Goal: Obtain resource: Download file/media

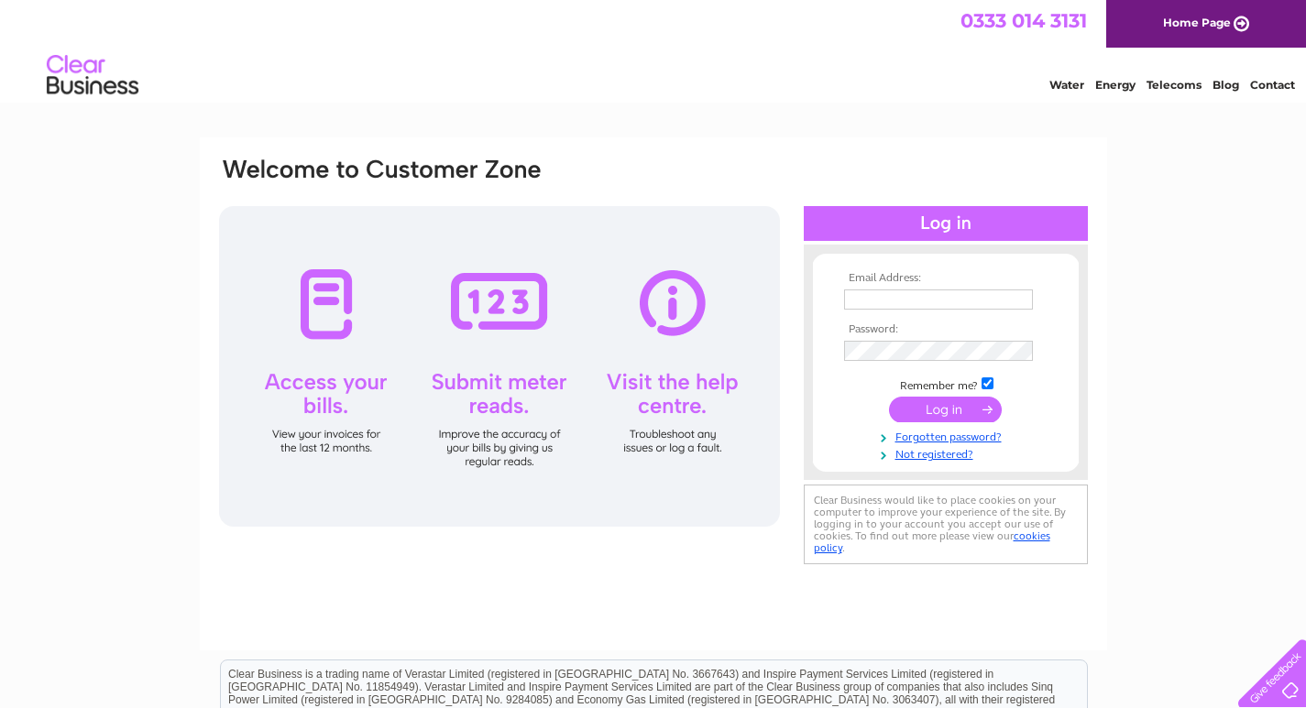
type input "admin@theoldschoolhousehotel.co.uk"
click at [941, 407] on input "submit" at bounding box center [945, 410] width 113 height 26
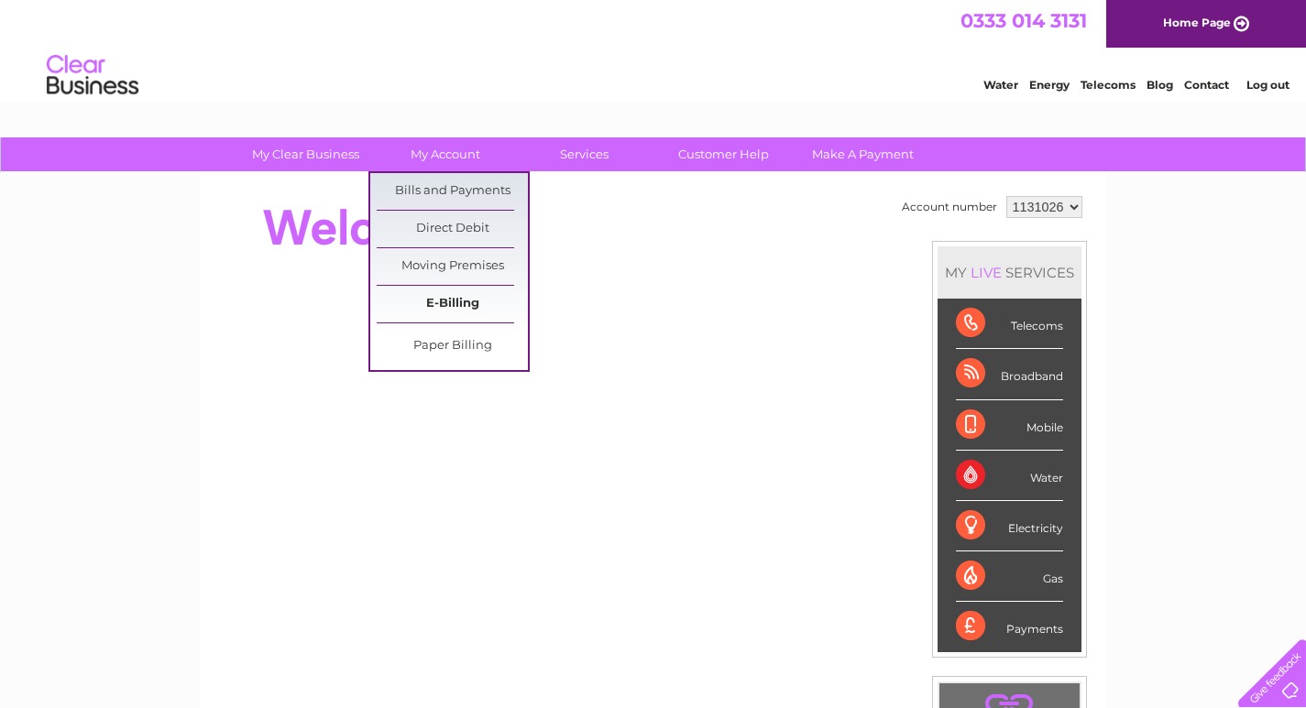
click at [446, 309] on link "E-Billing" at bounding box center [452, 304] width 151 height 37
click at [428, 196] on link "Bills and Payments" at bounding box center [452, 191] width 151 height 37
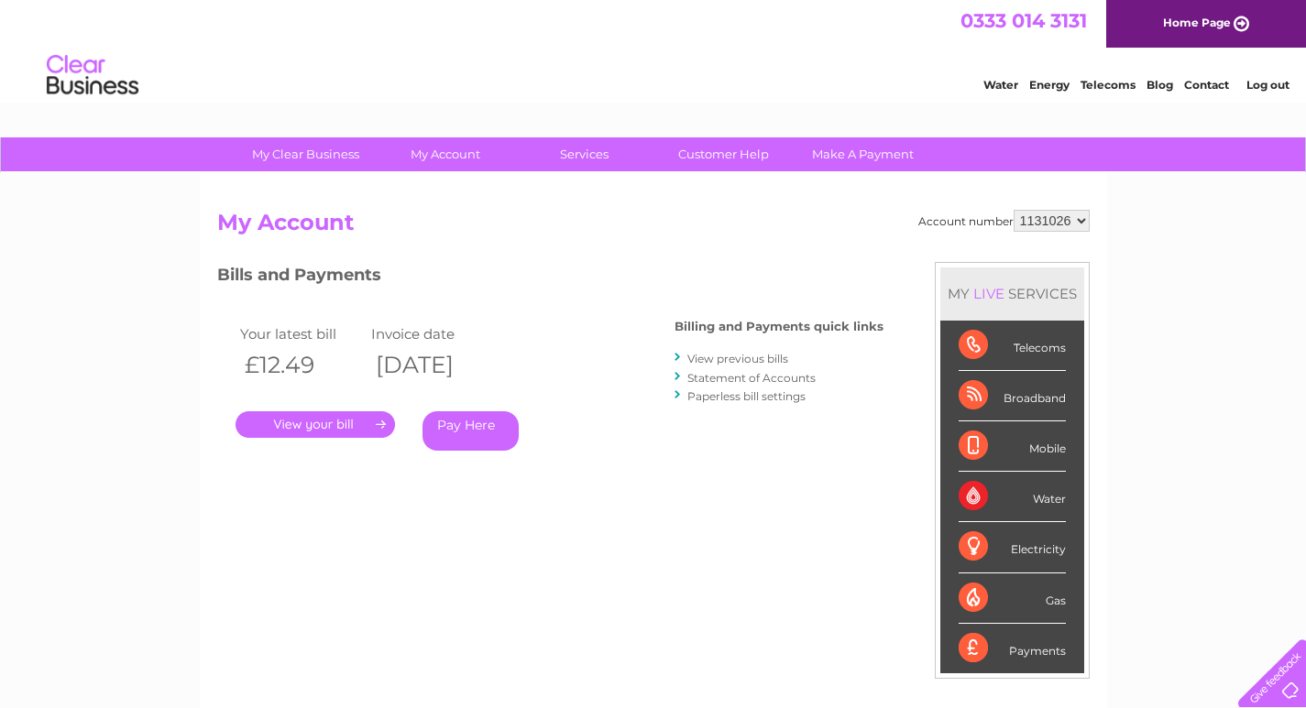
click at [723, 359] on link "View previous bills" at bounding box center [737, 359] width 101 height 14
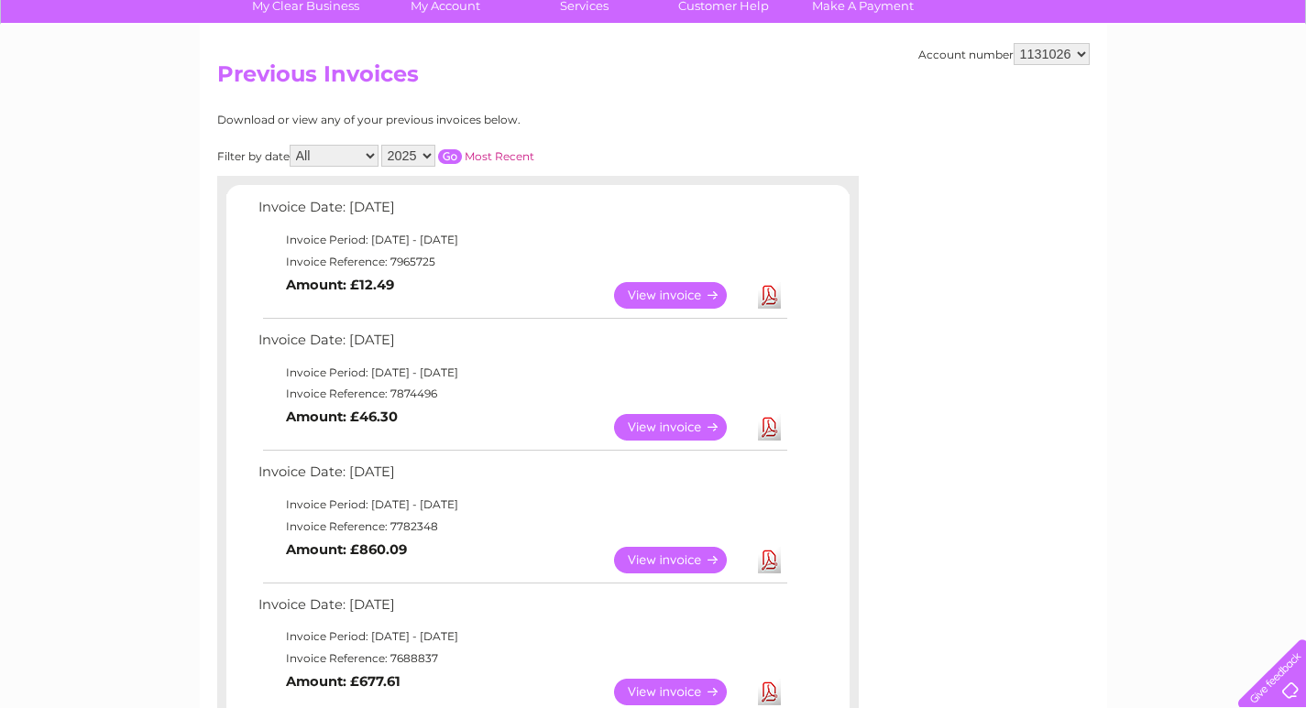
scroll to position [183, 0]
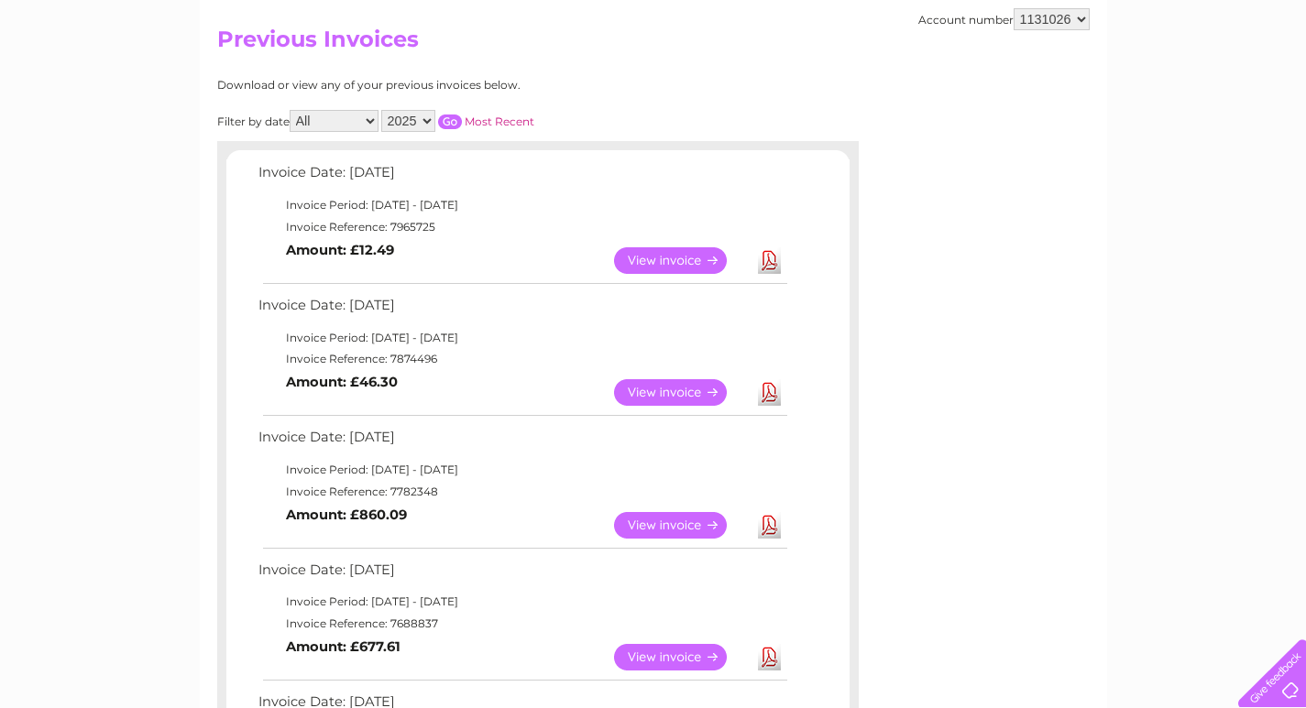
click at [772, 523] on link "Download" at bounding box center [769, 525] width 23 height 27
click at [773, 394] on link "Download" at bounding box center [769, 392] width 23 height 27
click at [776, 263] on link "Download" at bounding box center [769, 260] width 23 height 27
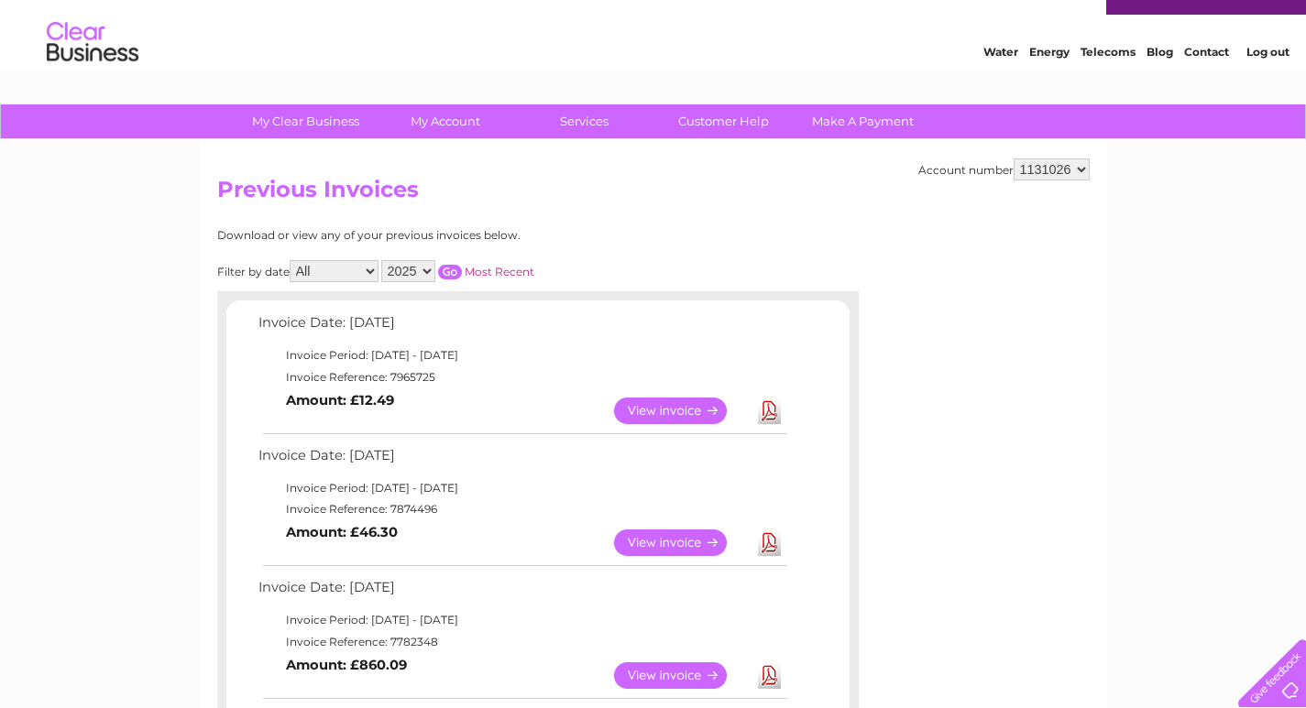
scroll to position [0, 0]
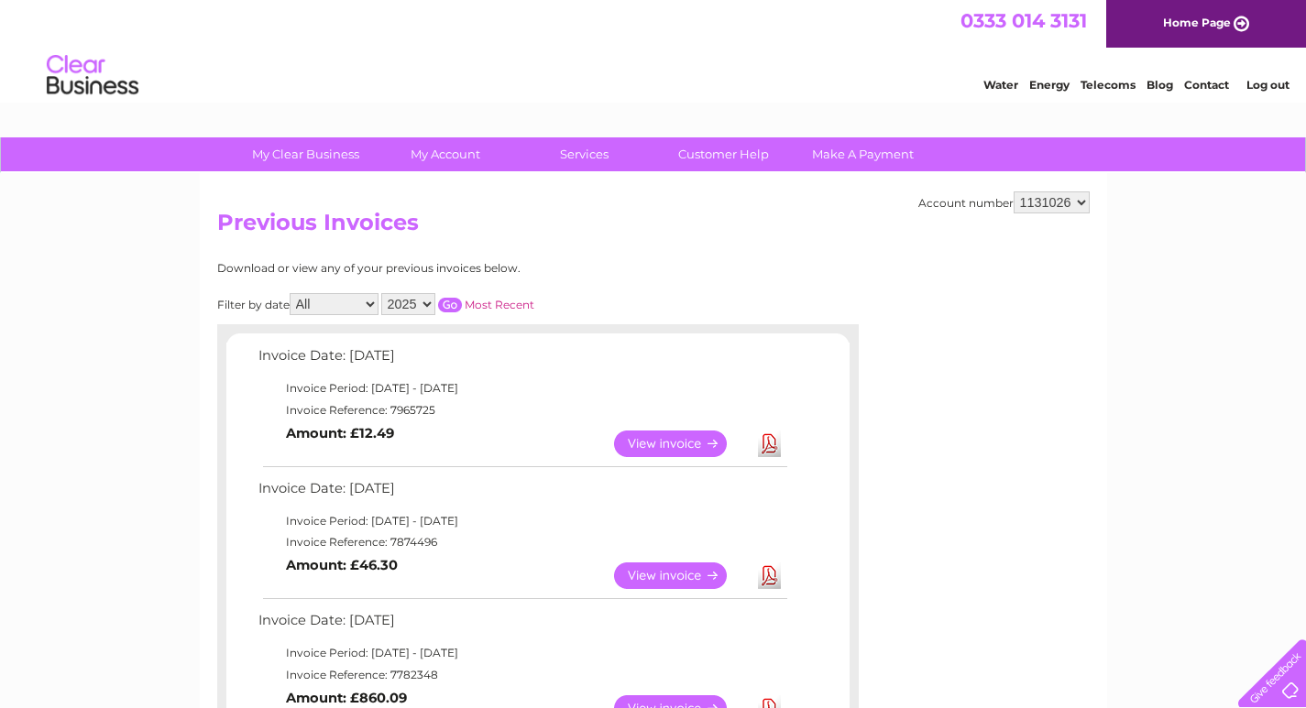
click at [674, 445] on link "View" at bounding box center [681, 444] width 135 height 27
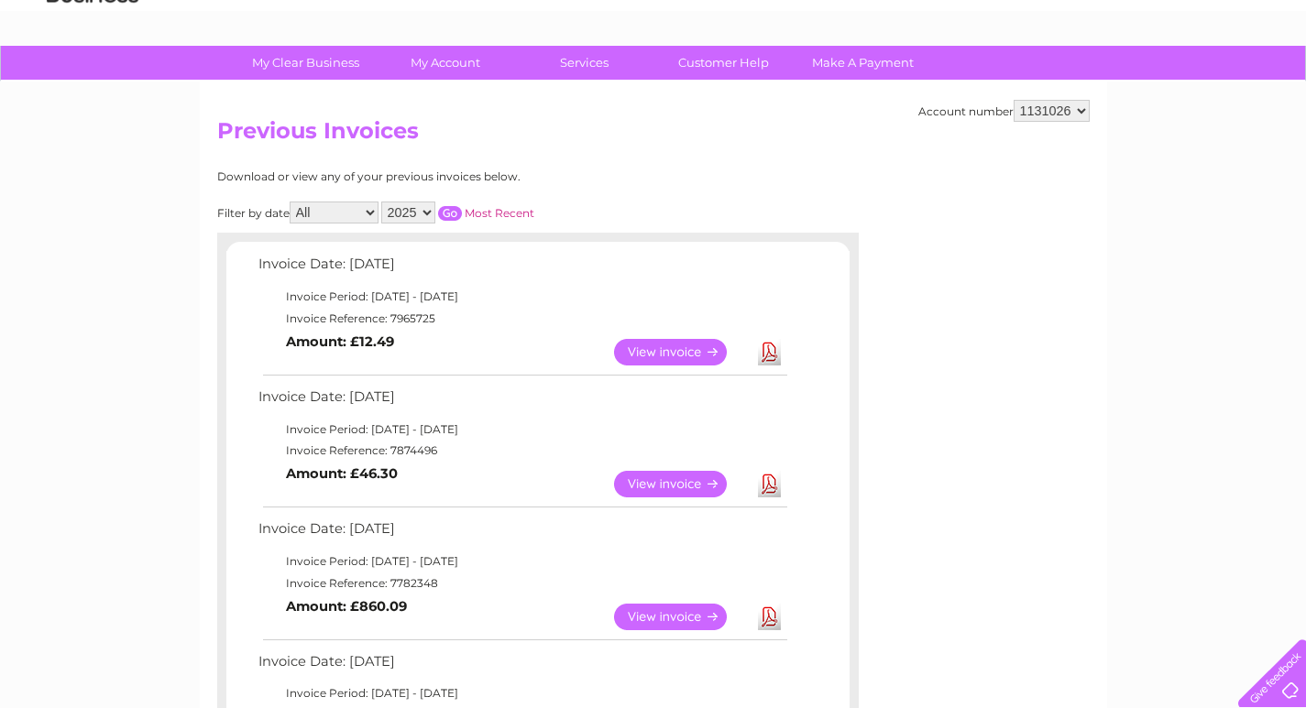
click at [664, 484] on link "View" at bounding box center [681, 484] width 135 height 27
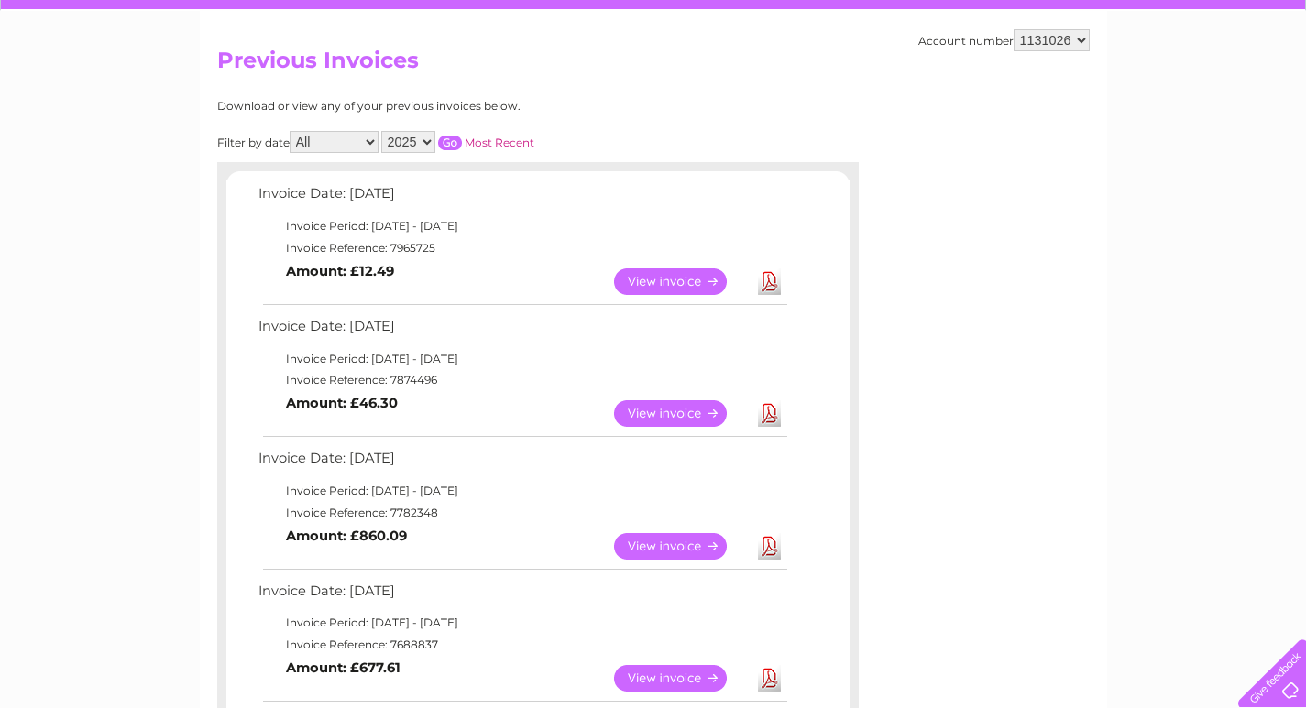
scroll to position [183, 0]
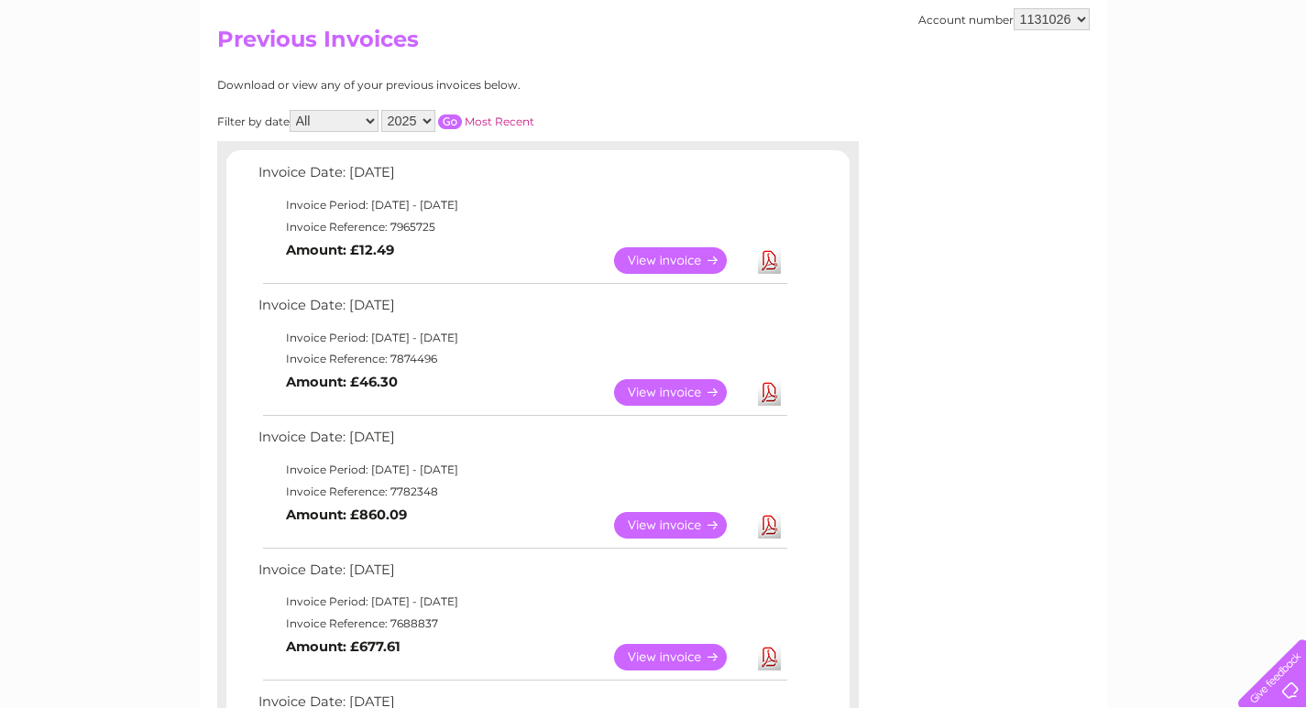
click at [645, 522] on link "View" at bounding box center [681, 525] width 135 height 27
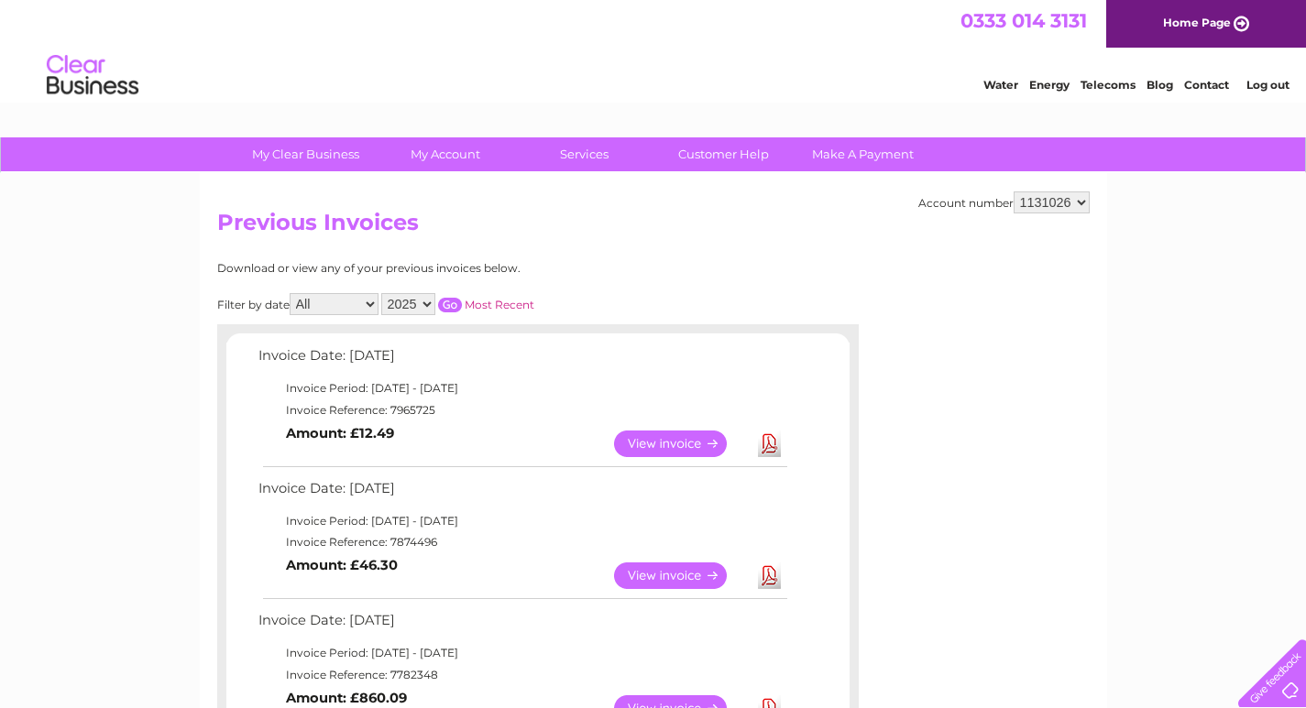
click at [1265, 85] on link "Log out" at bounding box center [1267, 85] width 43 height 14
